Goal: Task Accomplishment & Management: Use online tool/utility

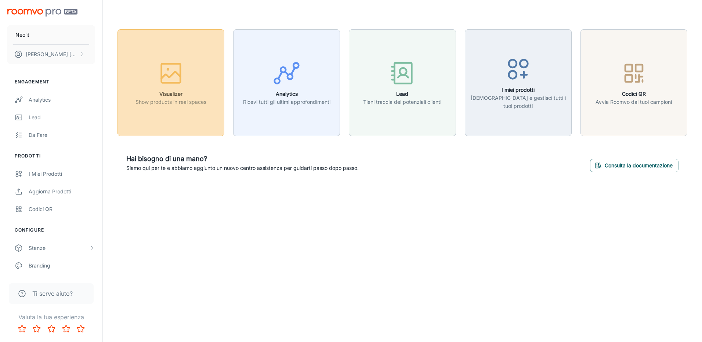
click at [149, 70] on div "button" at bounding box center [170, 74] width 71 height 30
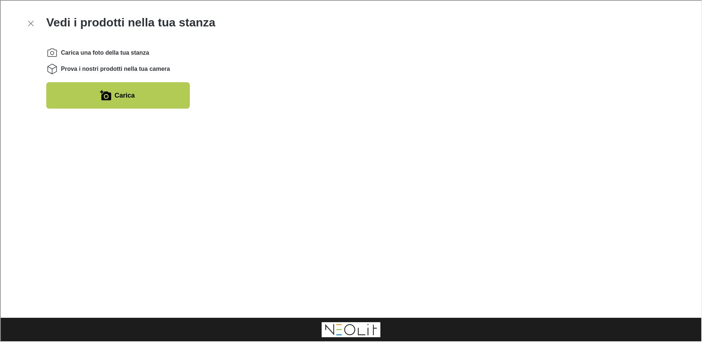
click at [137, 100] on button "Carica" at bounding box center [118, 95] width 144 height 26
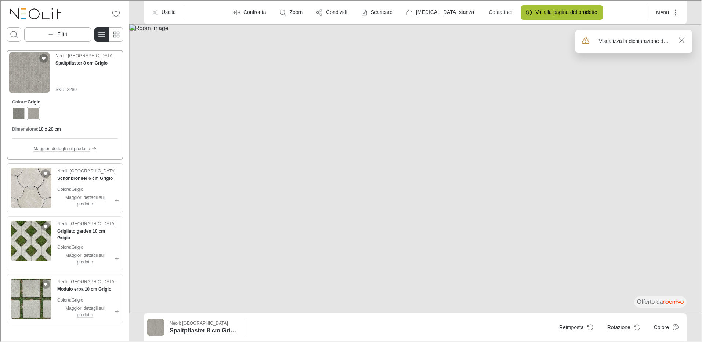
click at [24, 185] on img "See Schönbronner 6 cm Grigio in the room" at bounding box center [30, 187] width 40 height 40
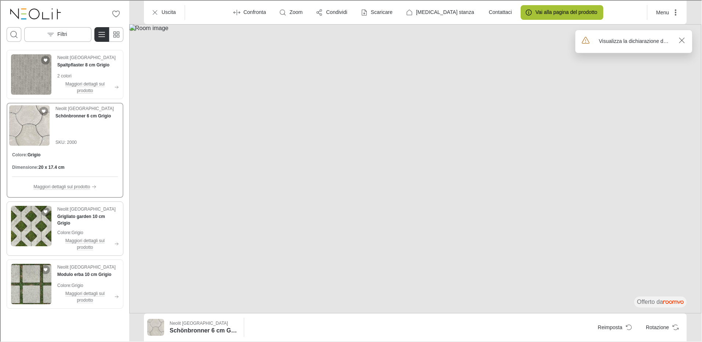
click at [25, 234] on img "See Grigliato garden 10 cm Grigio in the room" at bounding box center [30, 225] width 40 height 40
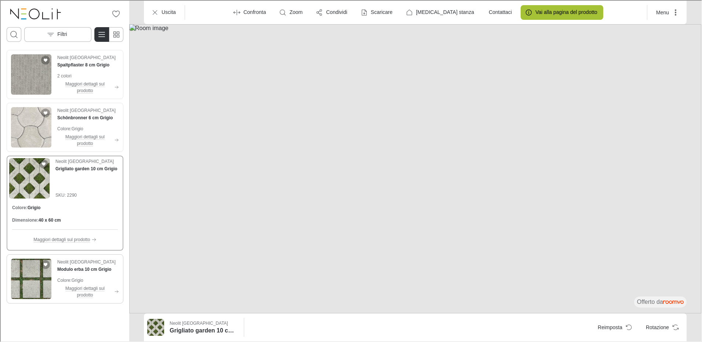
click at [20, 283] on img "See Modulo erba 10 cm Grigio in the room" at bounding box center [30, 278] width 40 height 40
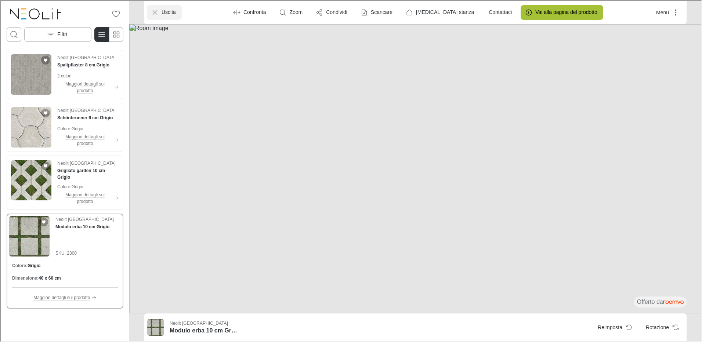
click at [155, 11] on icon "Uscita" at bounding box center [154, 11] width 7 height 7
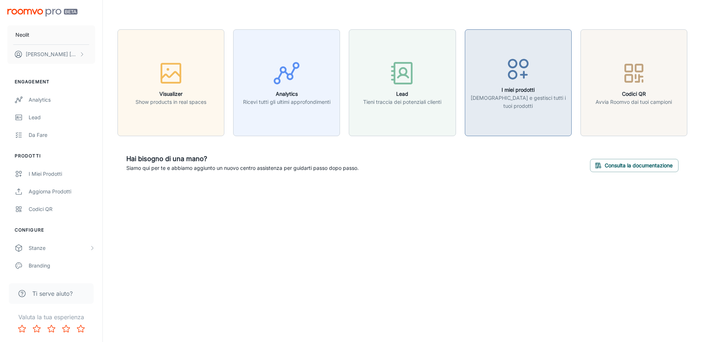
click at [535, 119] on button "I miei prodotti Vedi e gestisci tutti i tuoi prodotti" at bounding box center [518, 82] width 107 height 107
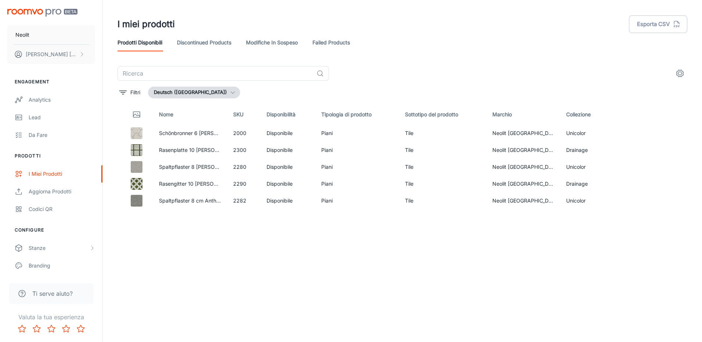
click at [217, 45] on link "Discontinued Products" at bounding box center [204, 43] width 54 height 18
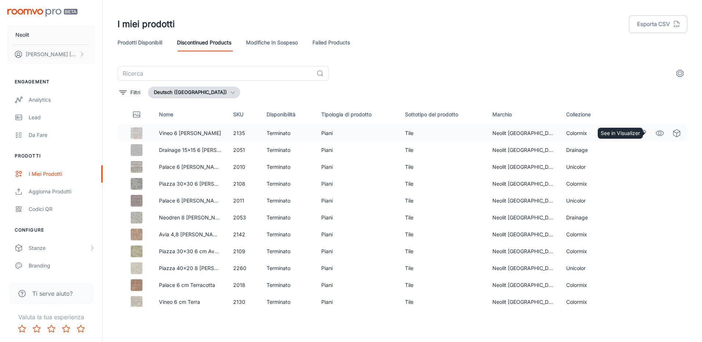
click at [658, 134] on circle "See in Visualizer" at bounding box center [659, 133] width 3 height 3
click at [654, 166] on link "See in Visualizer" at bounding box center [660, 167] width 12 height 12
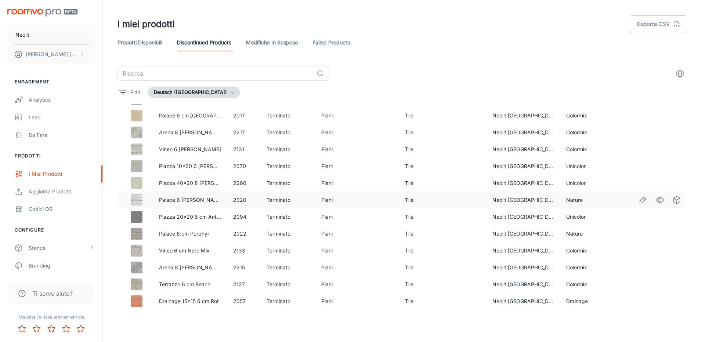
scroll to position [437, 0]
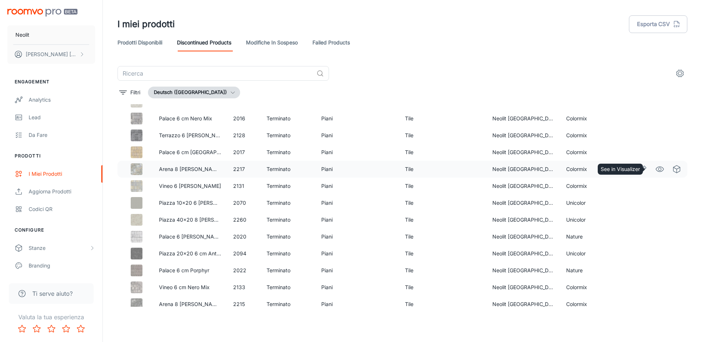
click at [655, 171] on icon "See in Visualizer" at bounding box center [659, 169] width 9 height 9
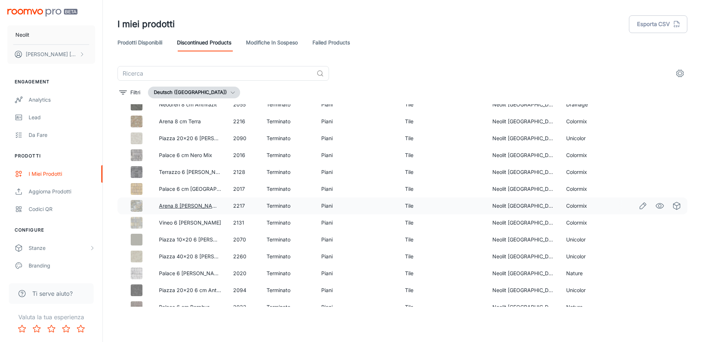
scroll to position [364, 0]
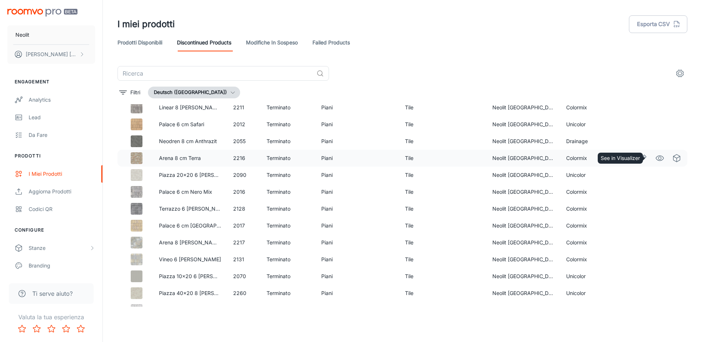
click at [655, 156] on icon "See in Visualizer" at bounding box center [659, 158] width 9 height 9
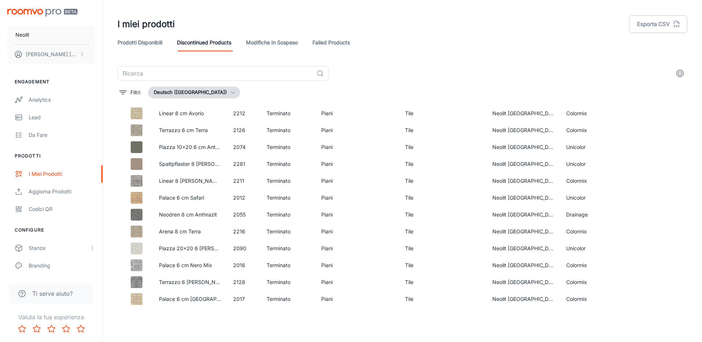
scroll to position [143, 0]
